Goal: Use online tool/utility: Utilize a website feature to perform a specific function

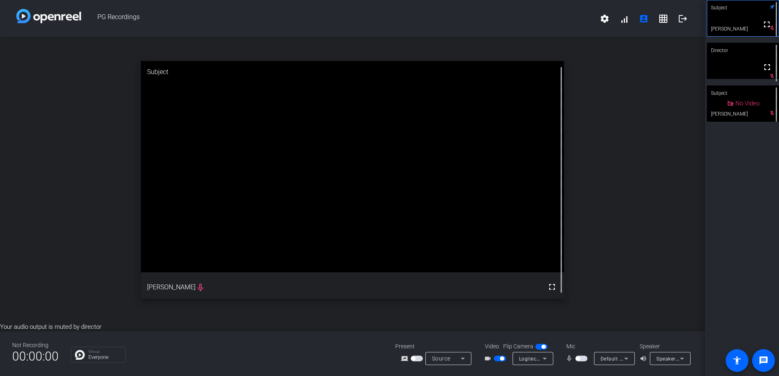
click at [582, 358] on span "button" at bounding box center [581, 359] width 12 height 6
click at [578, 359] on span "button" at bounding box center [581, 359] width 12 height 6
click at [726, 100] on div "Subject" at bounding box center [743, 93] width 72 height 15
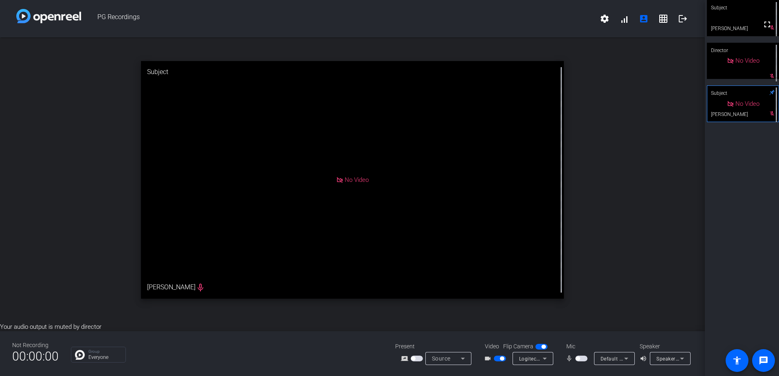
click at [749, 66] on div "No Video" at bounding box center [743, 60] width 33 height 9
click at [743, 20] on video at bounding box center [743, 18] width 72 height 36
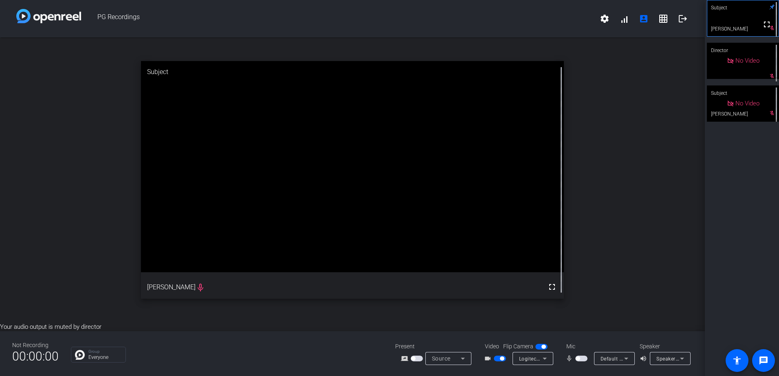
click at [749, 59] on span "No Video" at bounding box center [747, 60] width 24 height 7
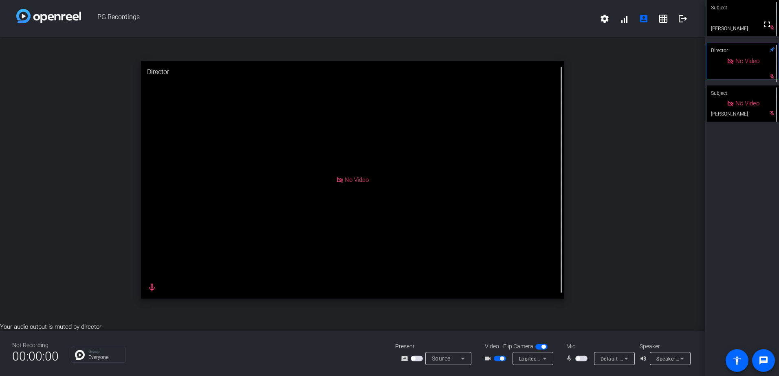
click at [748, 26] on video at bounding box center [743, 18] width 72 height 36
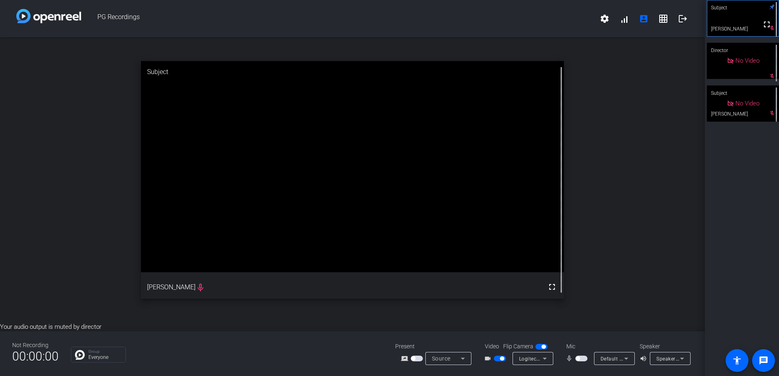
click at [497, 361] on span "button" at bounding box center [500, 359] width 12 height 6
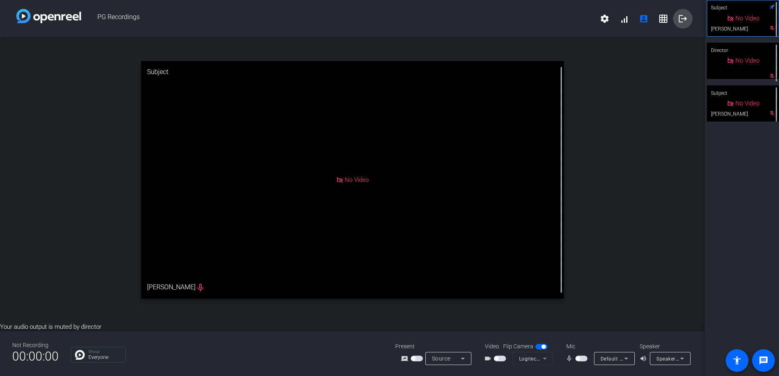
click at [682, 18] on mat-icon "logout" at bounding box center [683, 19] width 10 height 10
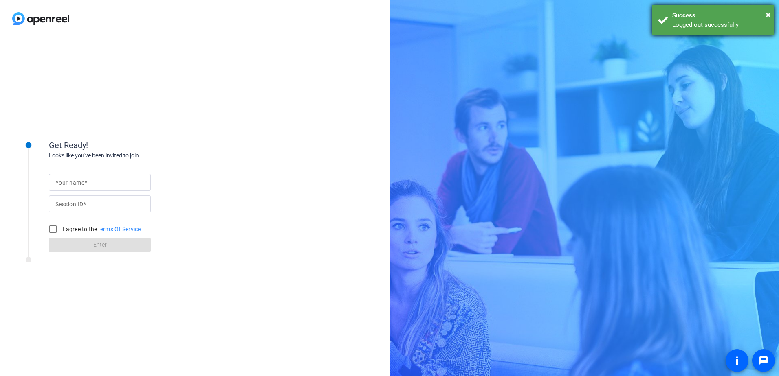
click at [771, 15] on div "× Success Logged out successfully" at bounding box center [713, 20] width 122 height 31
